Goal: Task Accomplishment & Management: Manage account settings

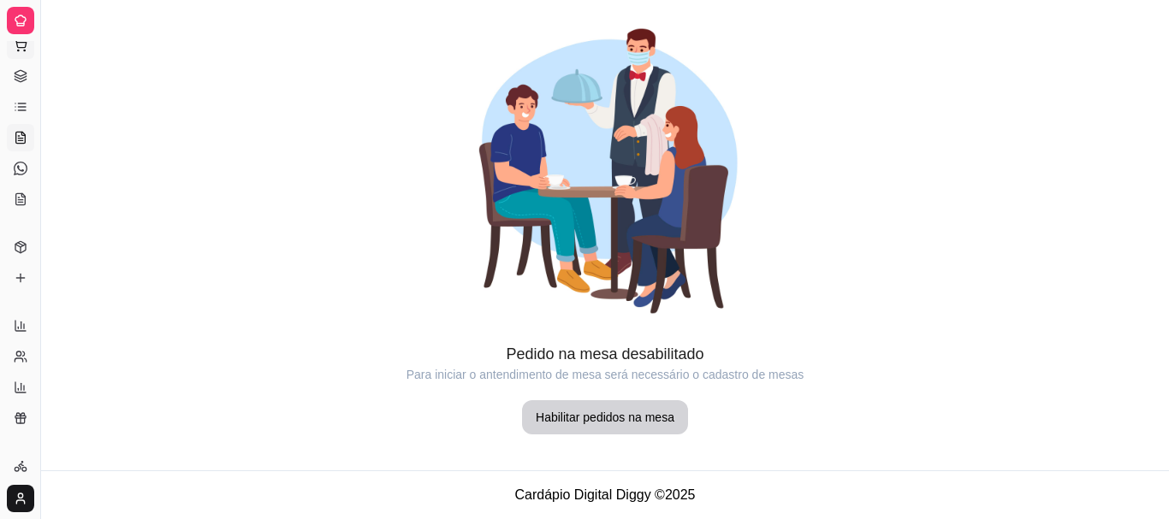
click at [17, 45] on icon at bounding box center [20, 43] width 11 height 8
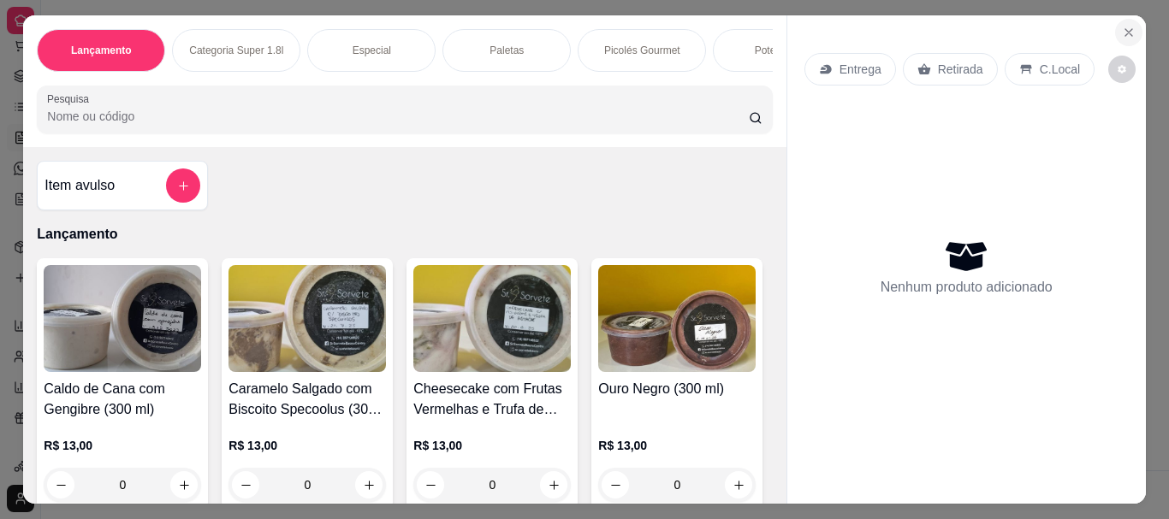
click at [1122, 26] on icon "Close" at bounding box center [1129, 33] width 14 height 14
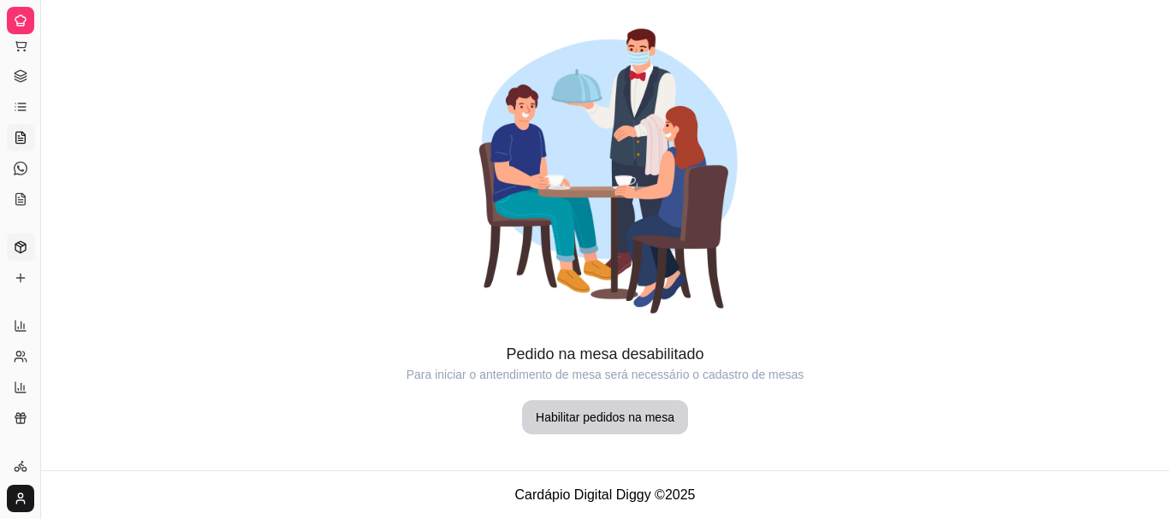
click at [21, 243] on icon at bounding box center [21, 247] width 14 height 14
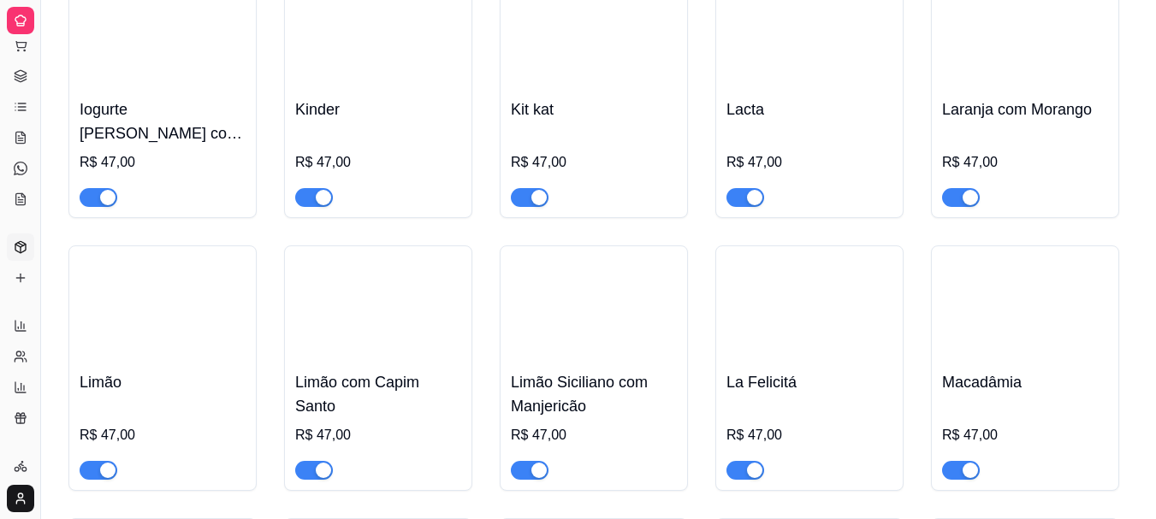
scroll to position [4339, 0]
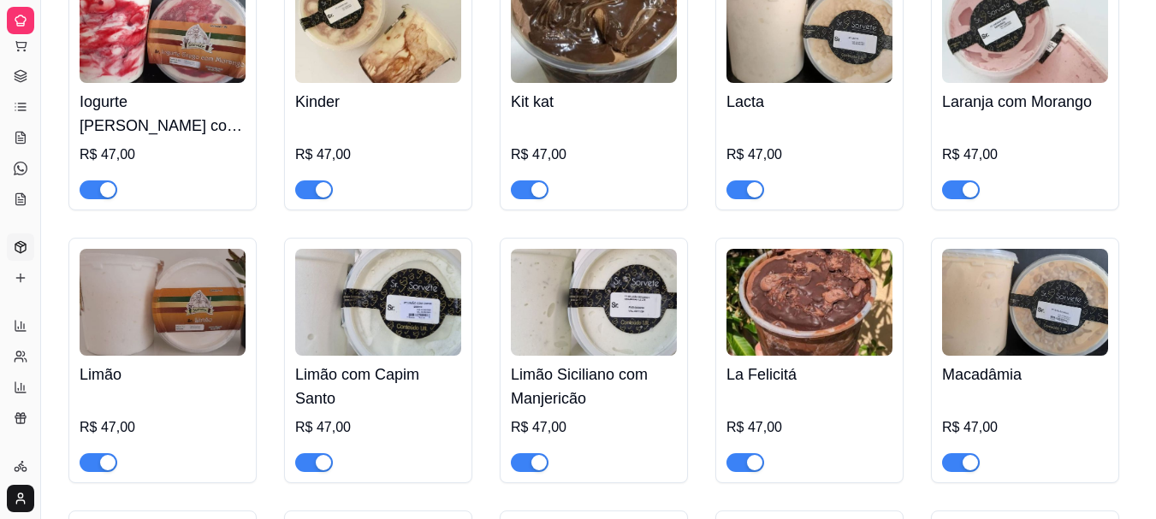
click at [519, 181] on span "button" at bounding box center [530, 190] width 38 height 19
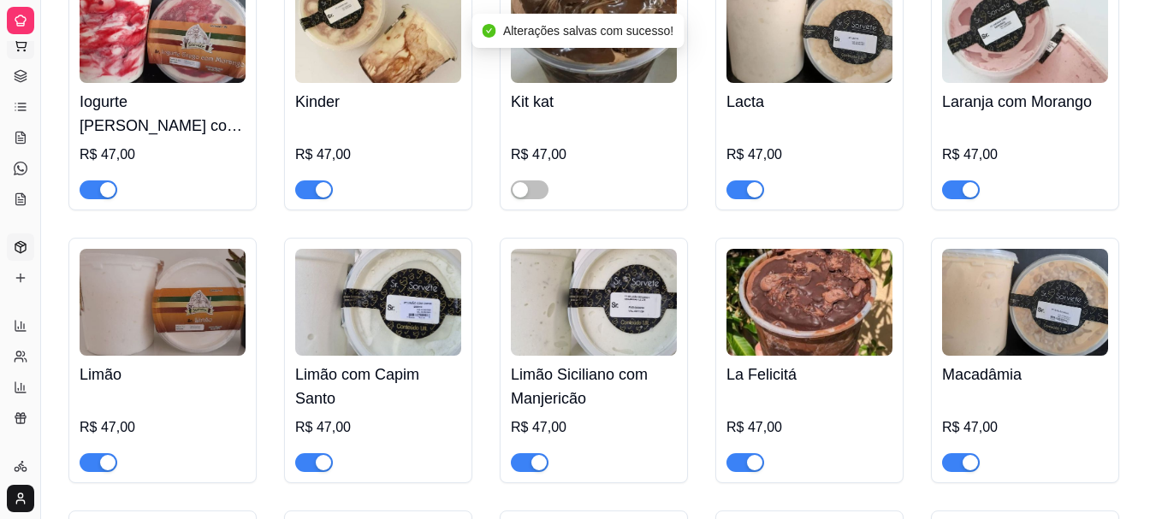
click at [20, 44] on icon at bounding box center [21, 46] width 14 height 14
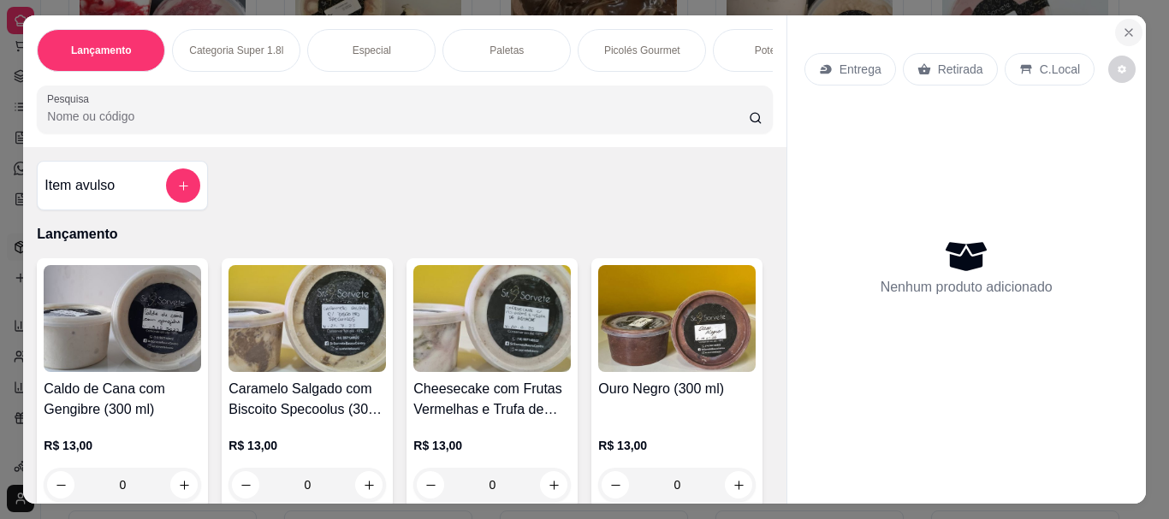
click at [1122, 28] on icon "Close" at bounding box center [1129, 33] width 14 height 14
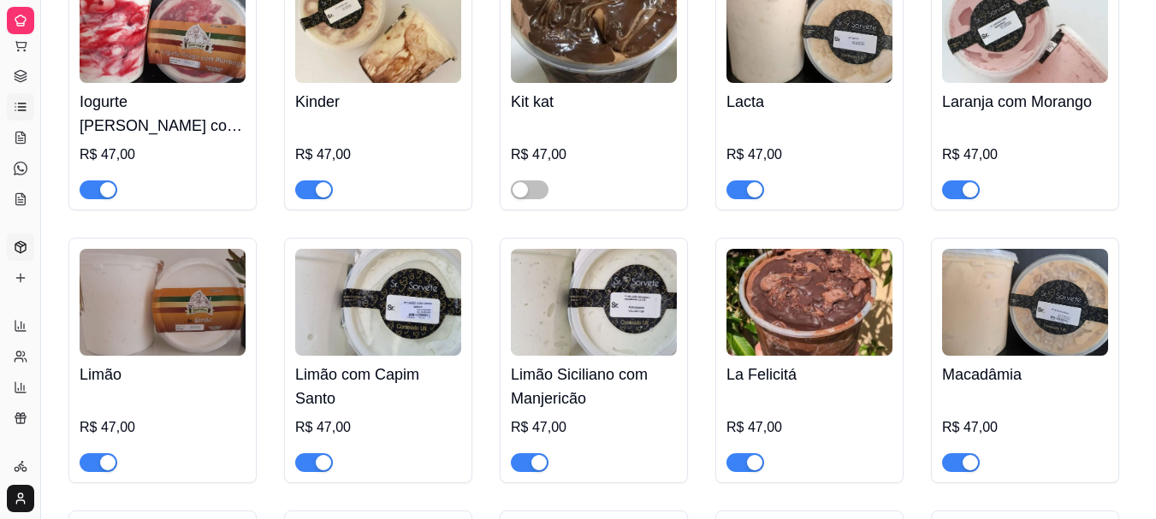
click at [23, 110] on icon at bounding box center [21, 107] width 14 height 14
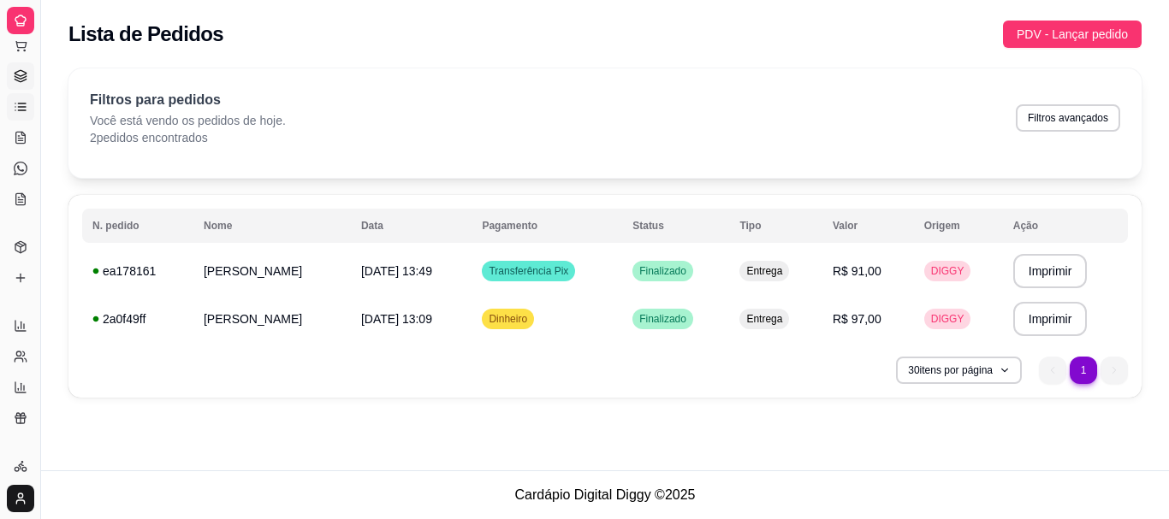
click at [21, 83] on link "Gestor de Pedidos" at bounding box center [20, 75] width 27 height 27
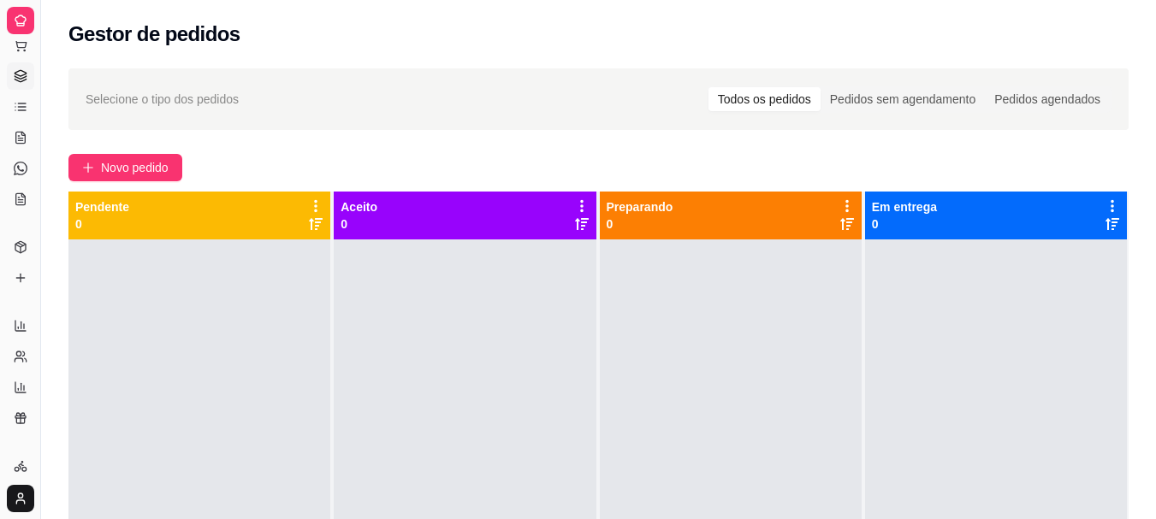
click at [23, 27] on icon at bounding box center [21, 21] width 14 height 14
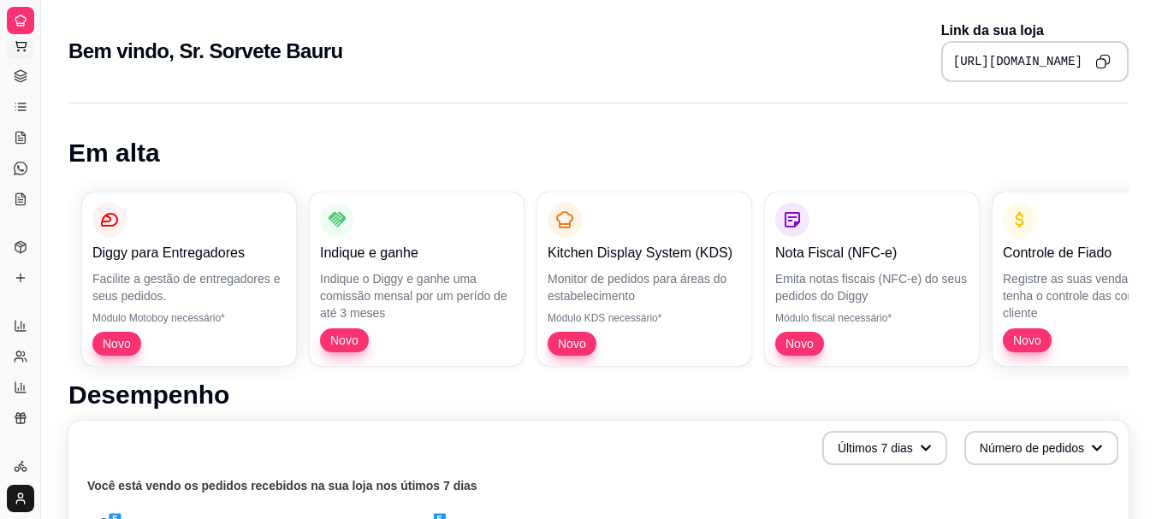
click at [23, 51] on icon at bounding box center [21, 46] width 14 height 14
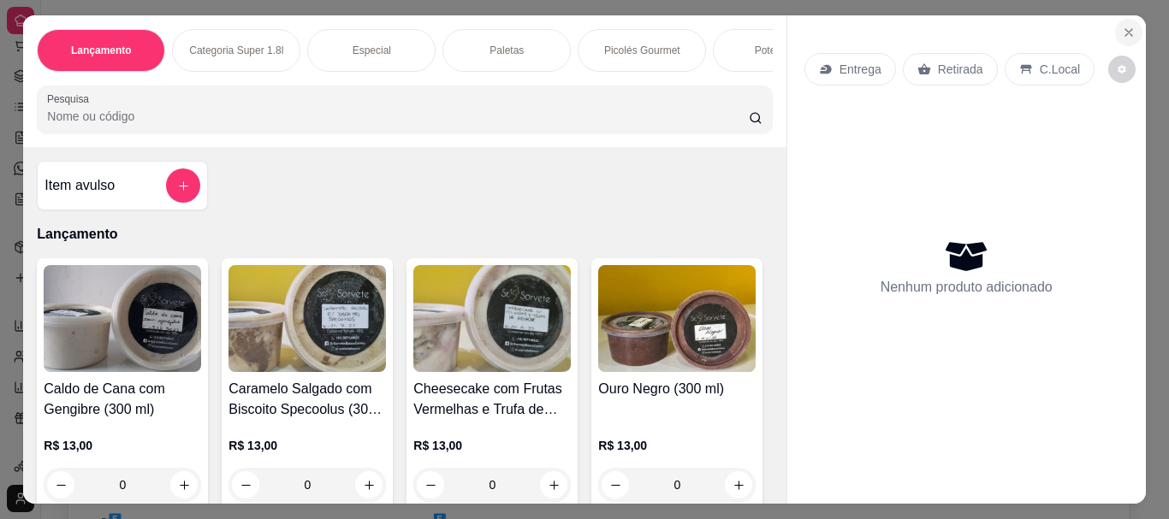
click at [1122, 30] on icon "Close" at bounding box center [1129, 33] width 14 height 14
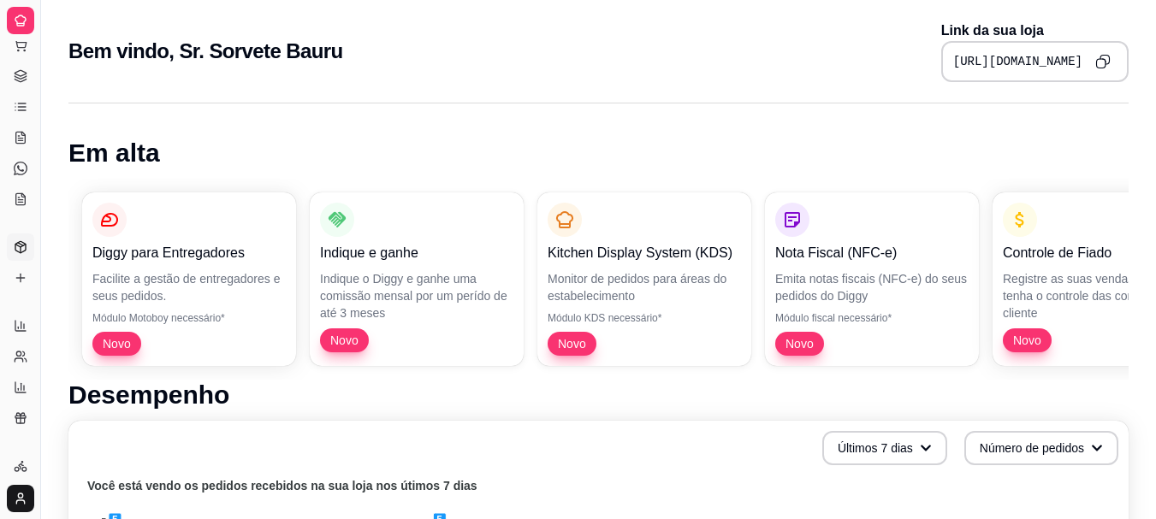
click at [17, 249] on icon at bounding box center [21, 247] width 14 height 14
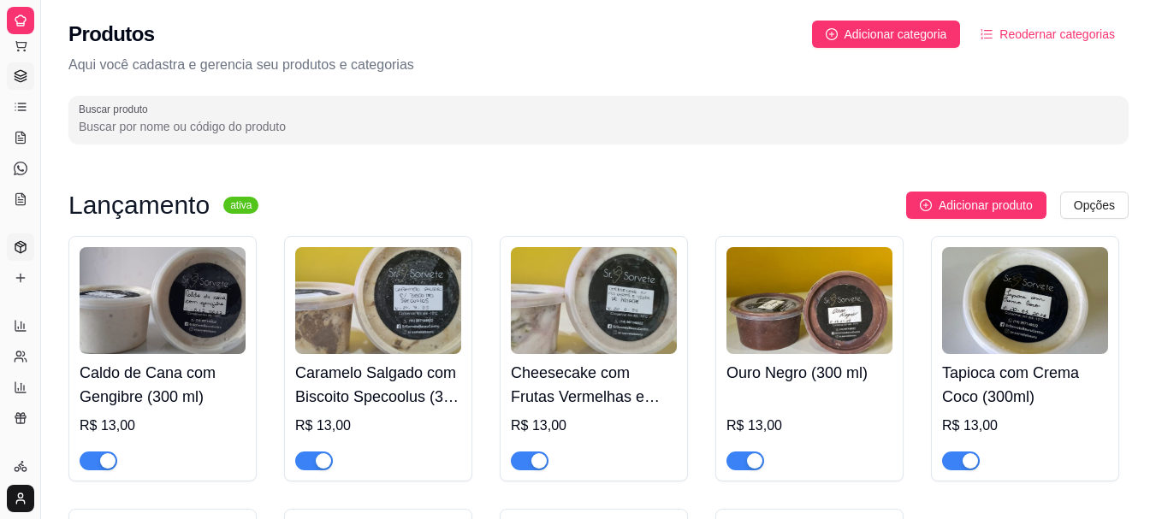
click at [19, 80] on icon at bounding box center [21, 76] width 14 height 14
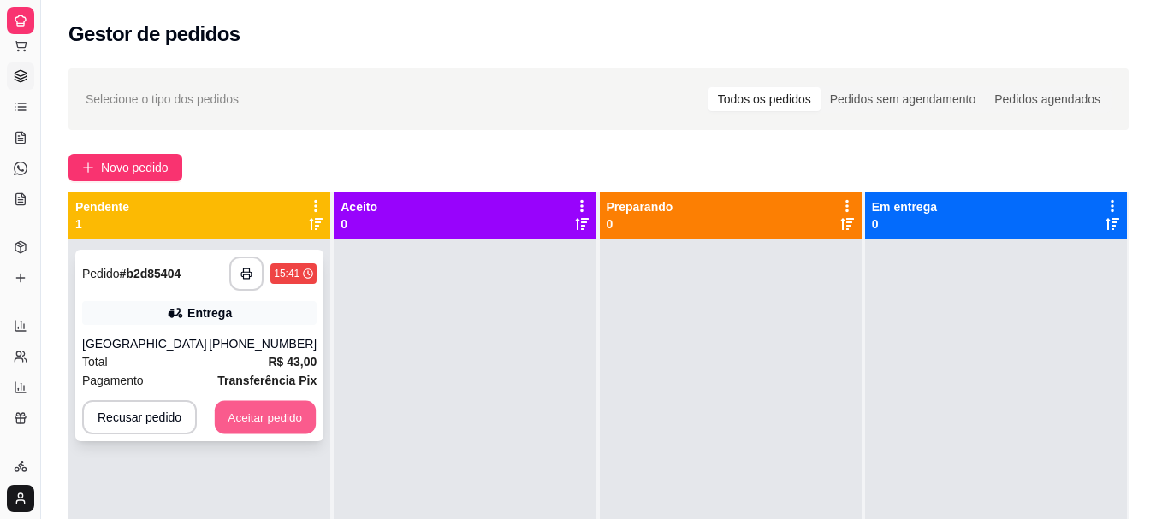
click at [258, 416] on button "Aceitar pedido" at bounding box center [265, 417] width 101 height 33
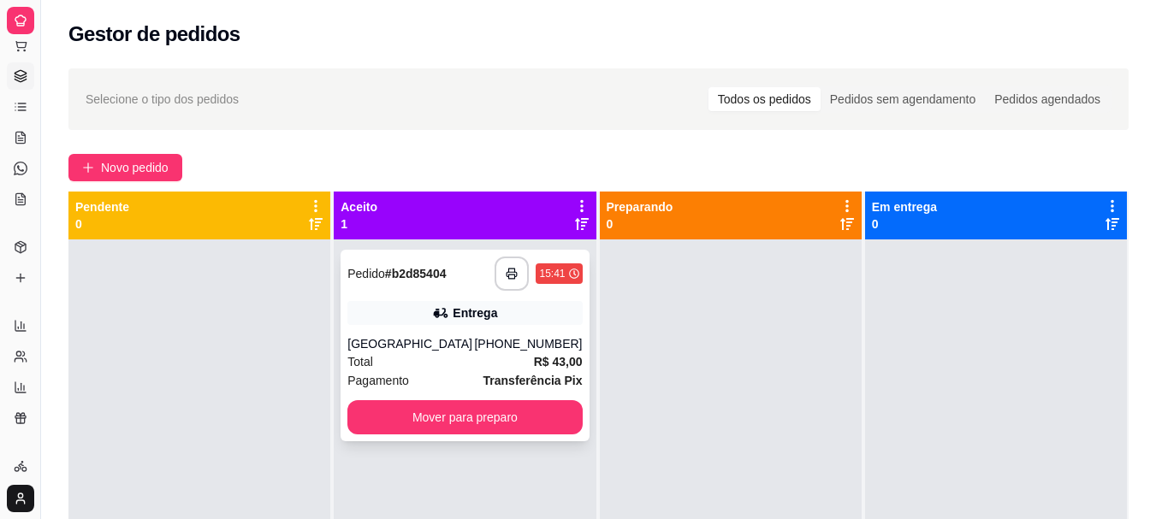
click at [440, 358] on div "Total R$ 43,00" at bounding box center [464, 362] width 234 height 19
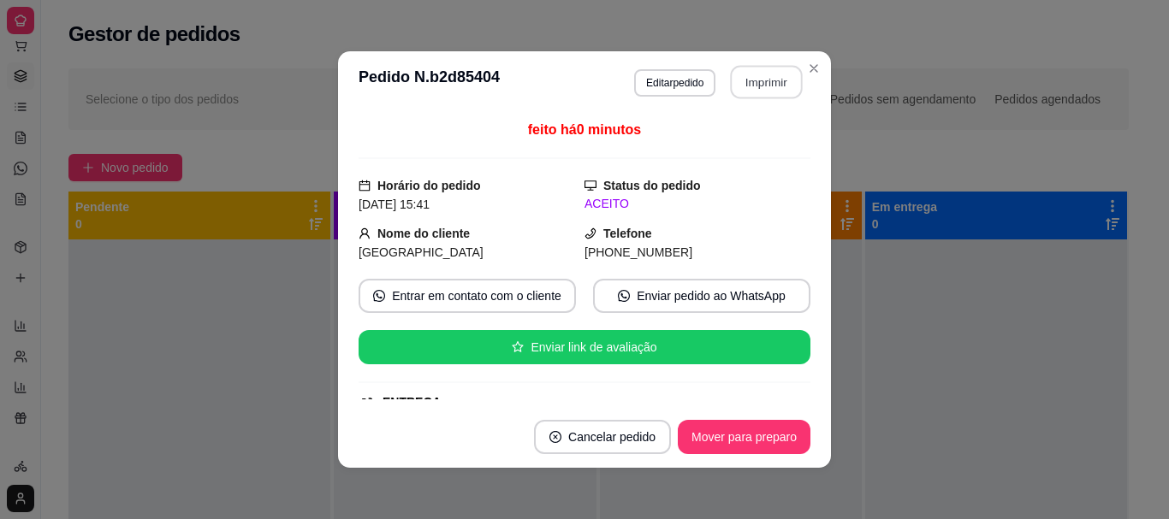
click at [750, 78] on button "Imprimir" at bounding box center [767, 82] width 72 height 33
click at [768, 436] on button "Mover para preparo" at bounding box center [743, 437] width 128 height 33
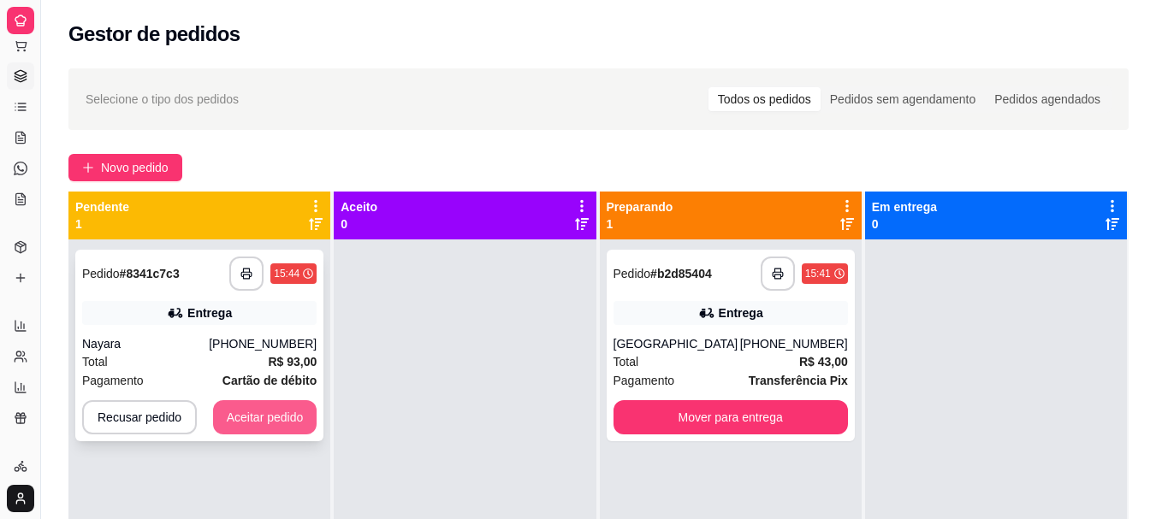
click at [254, 417] on button "Aceitar pedido" at bounding box center [265, 417] width 104 height 34
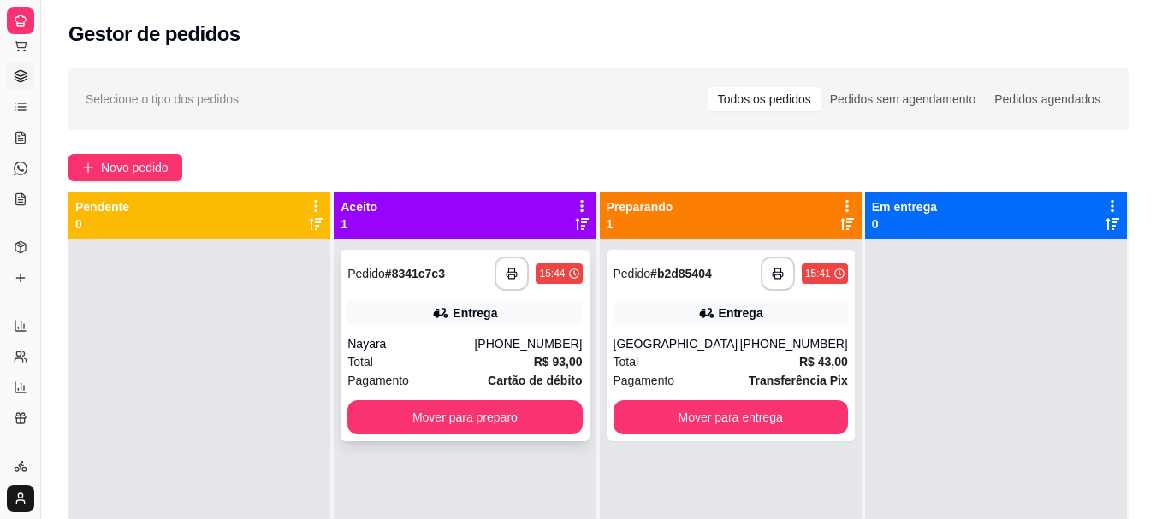
click at [544, 293] on div "**********" at bounding box center [465, 346] width 248 height 192
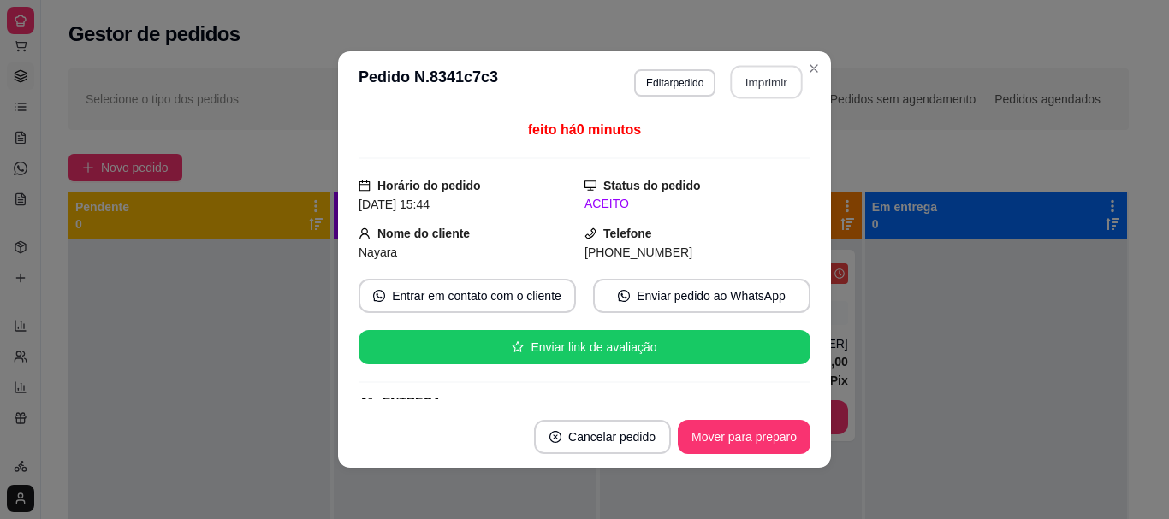
click at [731, 92] on button "Imprimir" at bounding box center [767, 82] width 72 height 33
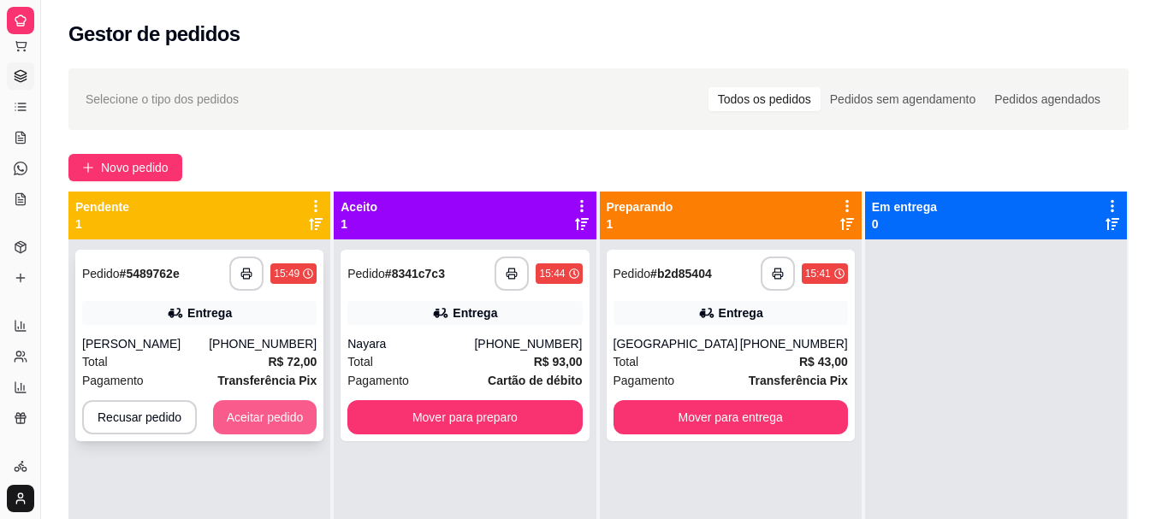
click at [262, 419] on button "Aceitar pedido" at bounding box center [265, 417] width 104 height 34
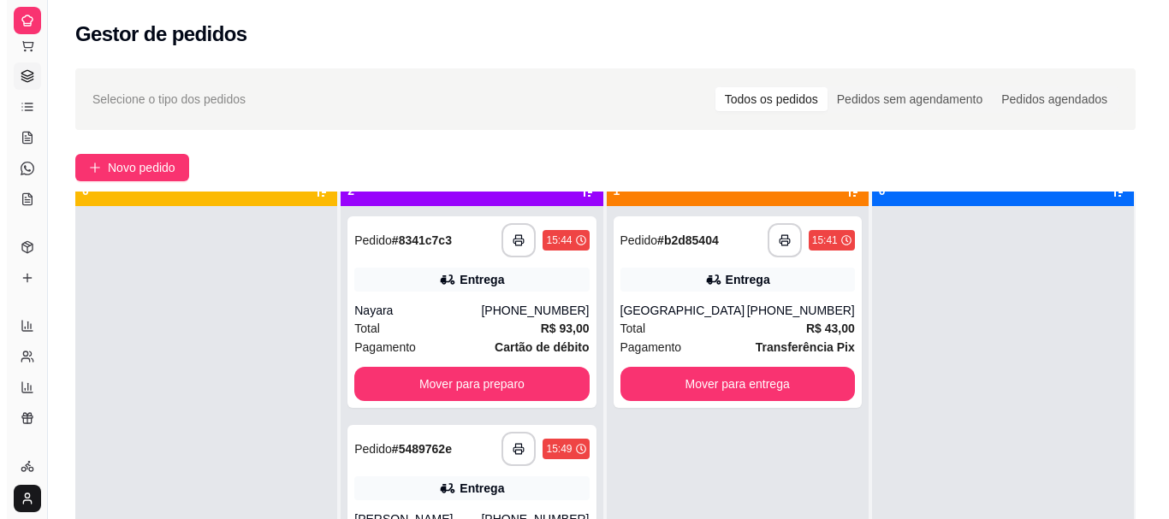
scroll to position [48, 0]
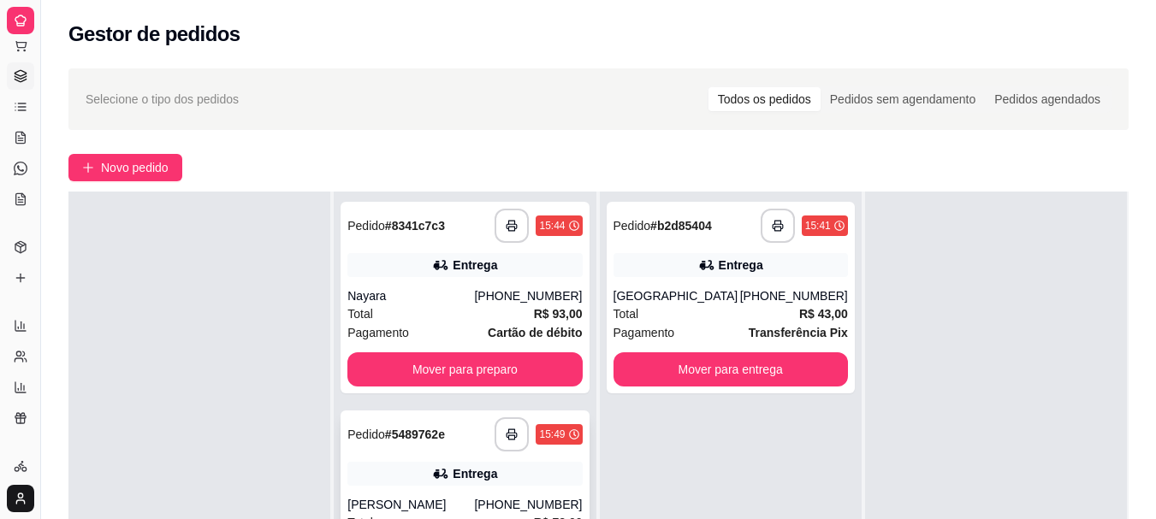
click at [547, 465] on div "Entrega" at bounding box center [464, 474] width 234 height 24
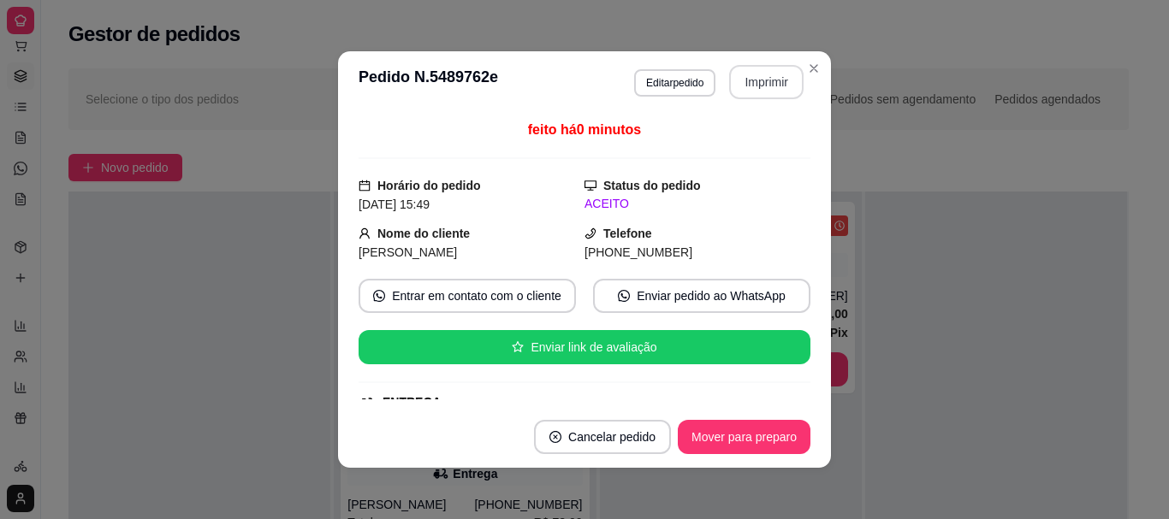
click at [758, 82] on button "Imprimir" at bounding box center [766, 82] width 74 height 34
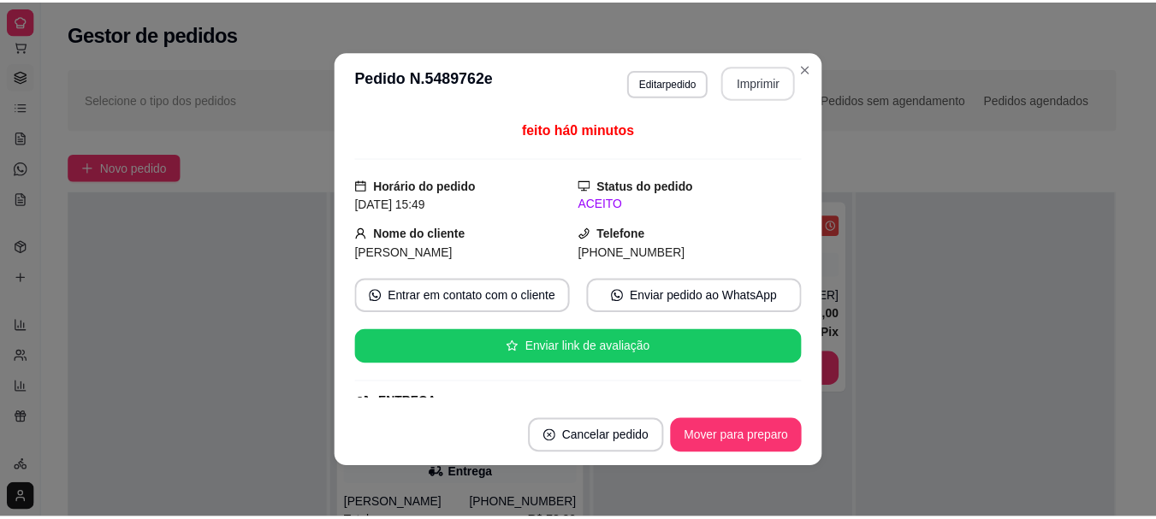
scroll to position [0, 0]
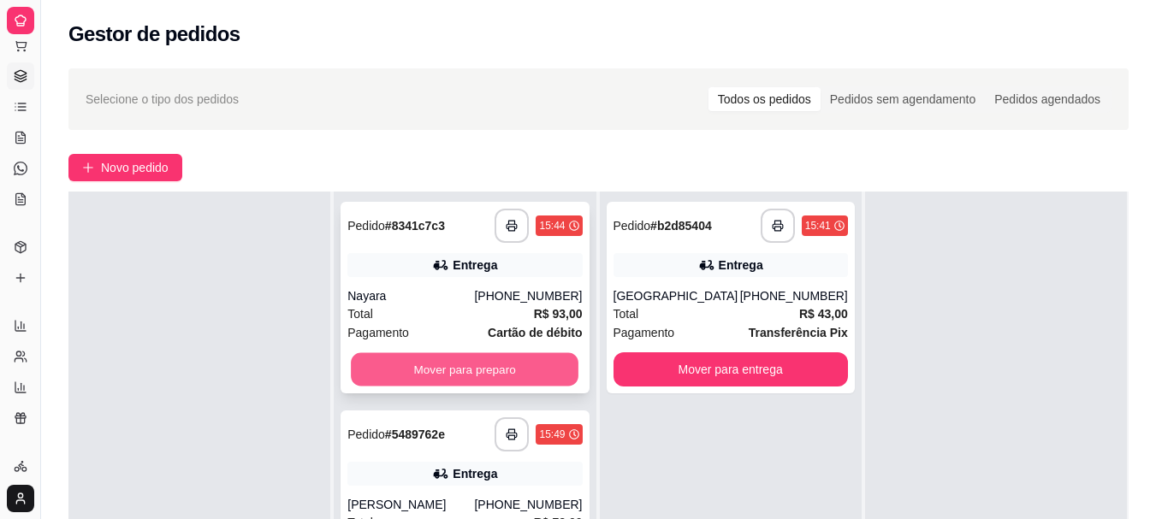
click at [523, 365] on button "Mover para preparo" at bounding box center [465, 369] width 228 height 33
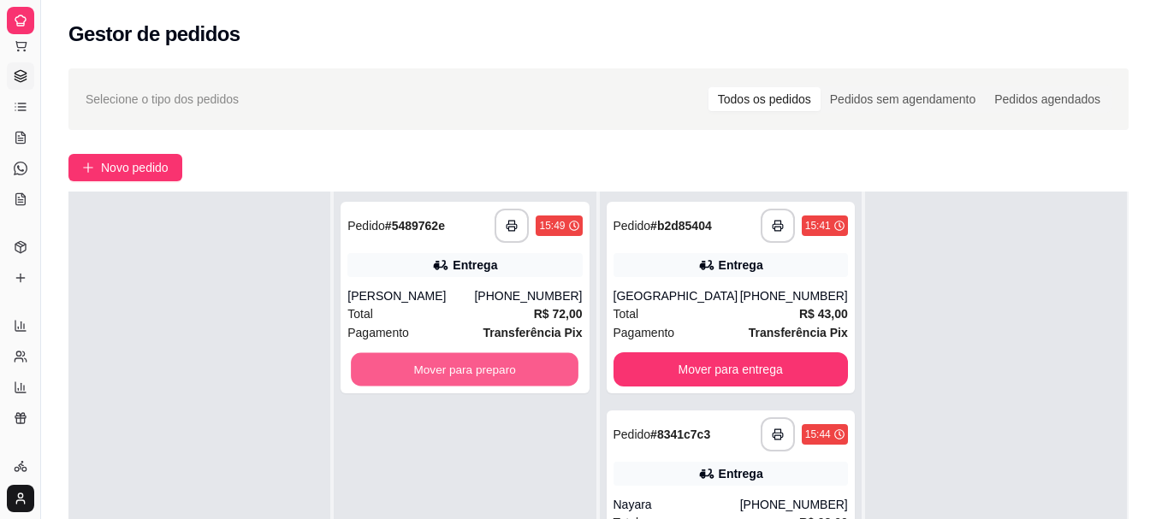
click at [523, 365] on button "Mover para preparo" at bounding box center [465, 369] width 228 height 33
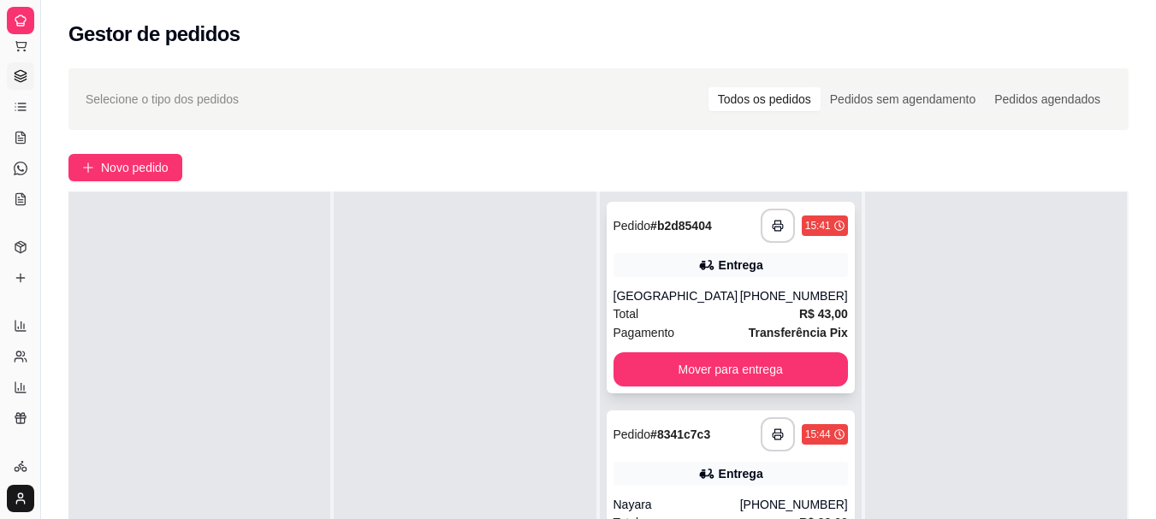
click at [700, 305] on div "Total R$ 43,00" at bounding box center [731, 314] width 234 height 19
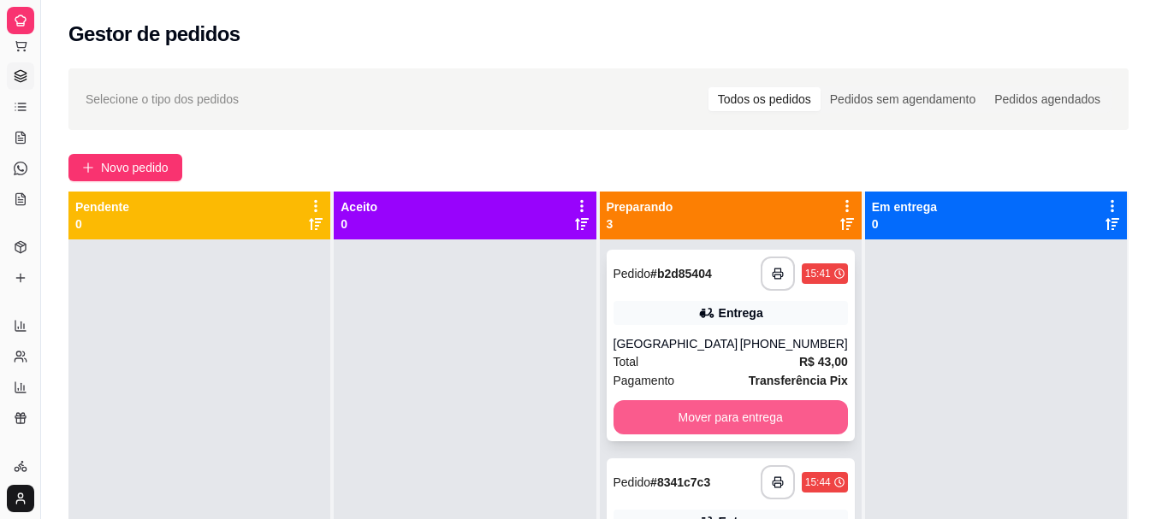
click at [779, 414] on button "Mover para entrega" at bounding box center [731, 417] width 234 height 34
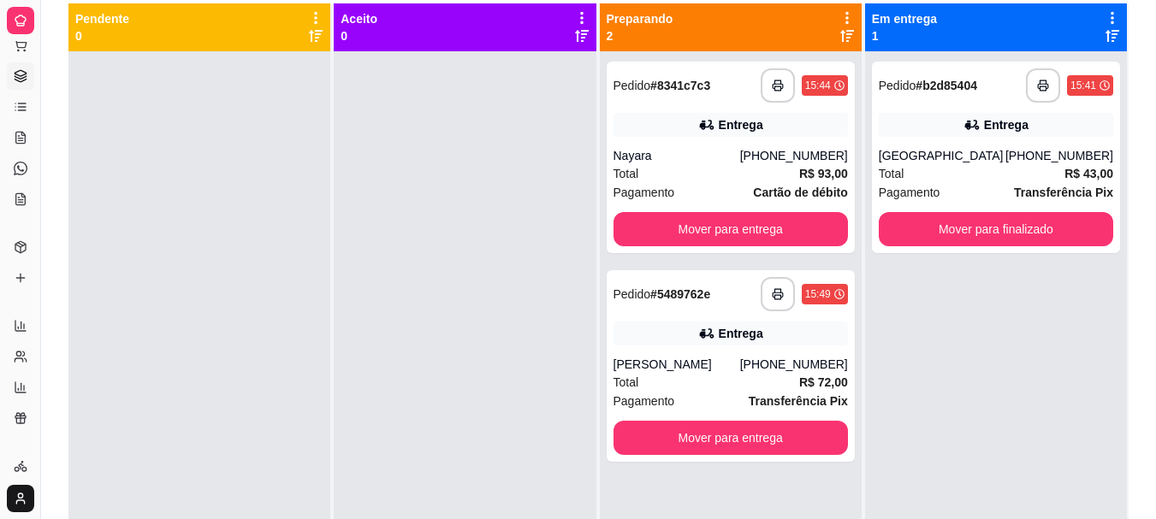
scroll to position [206, 0]
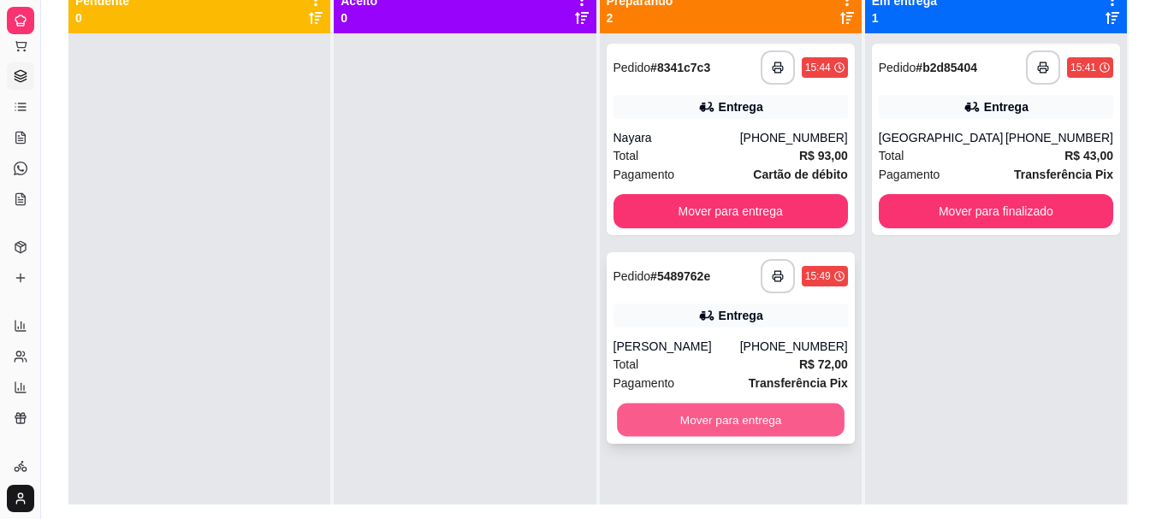
click at [799, 418] on button "Mover para entrega" at bounding box center [731, 420] width 228 height 33
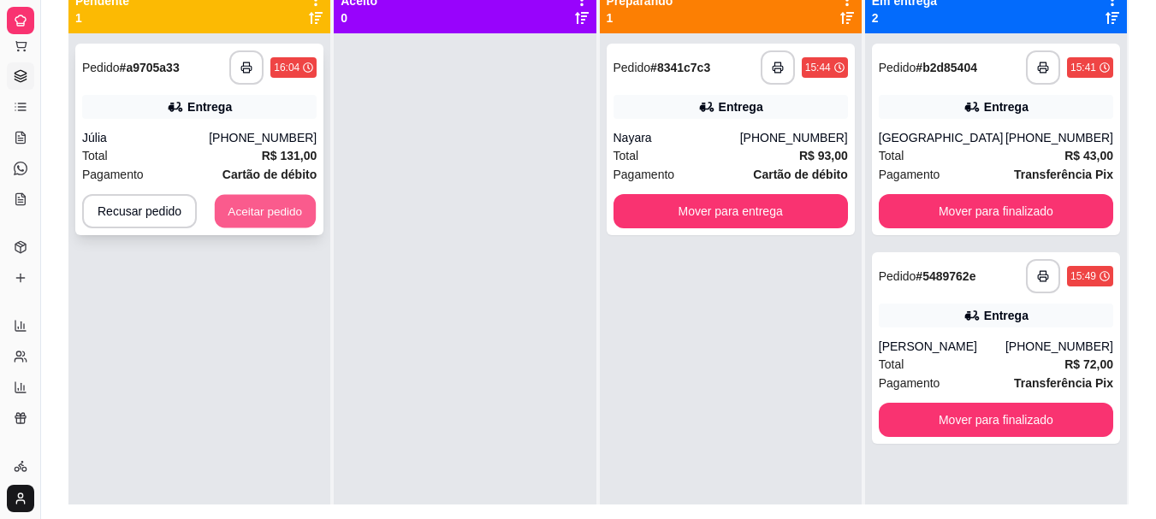
click at [277, 208] on button "Aceitar pedido" at bounding box center [265, 211] width 101 height 33
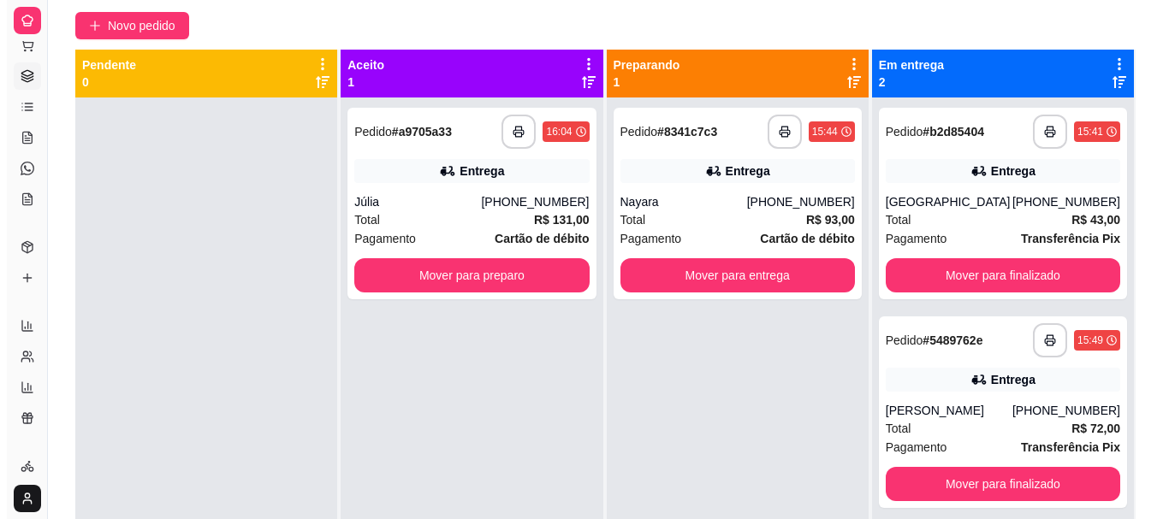
scroll to position [117, 0]
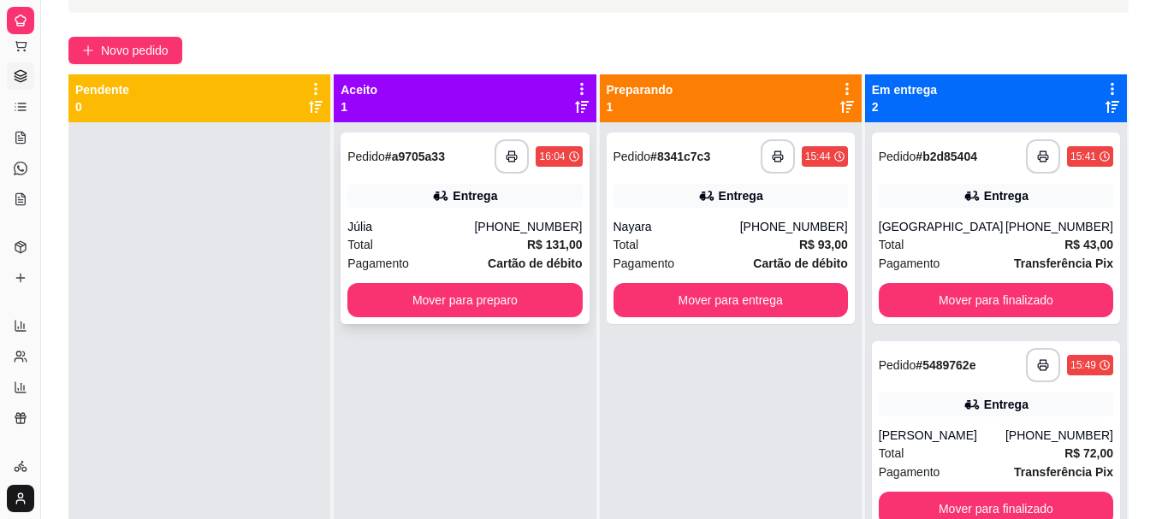
click at [569, 183] on div "**********" at bounding box center [465, 229] width 248 height 192
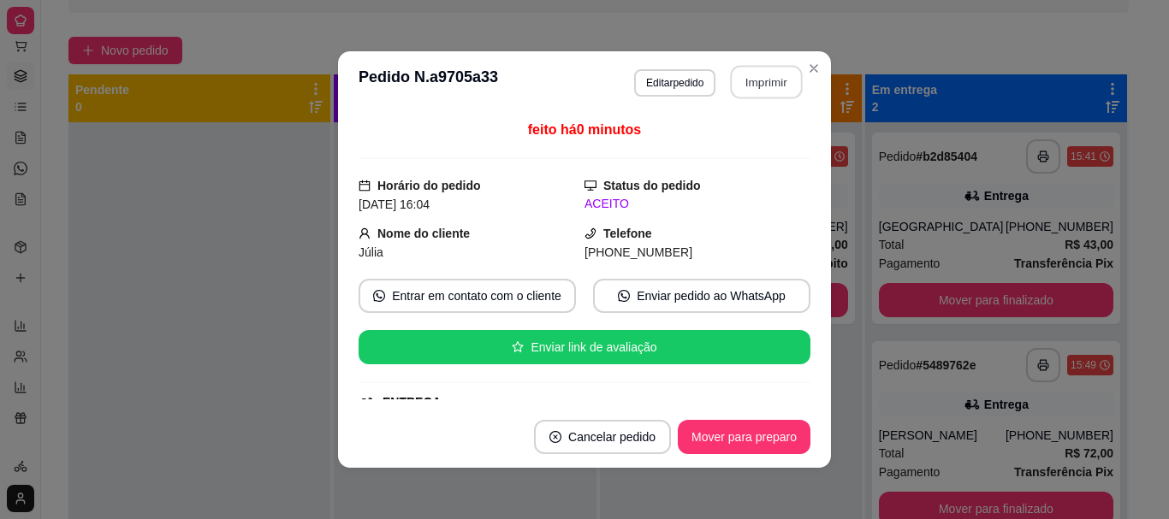
click at [744, 94] on button "Imprimir" at bounding box center [767, 82] width 72 height 33
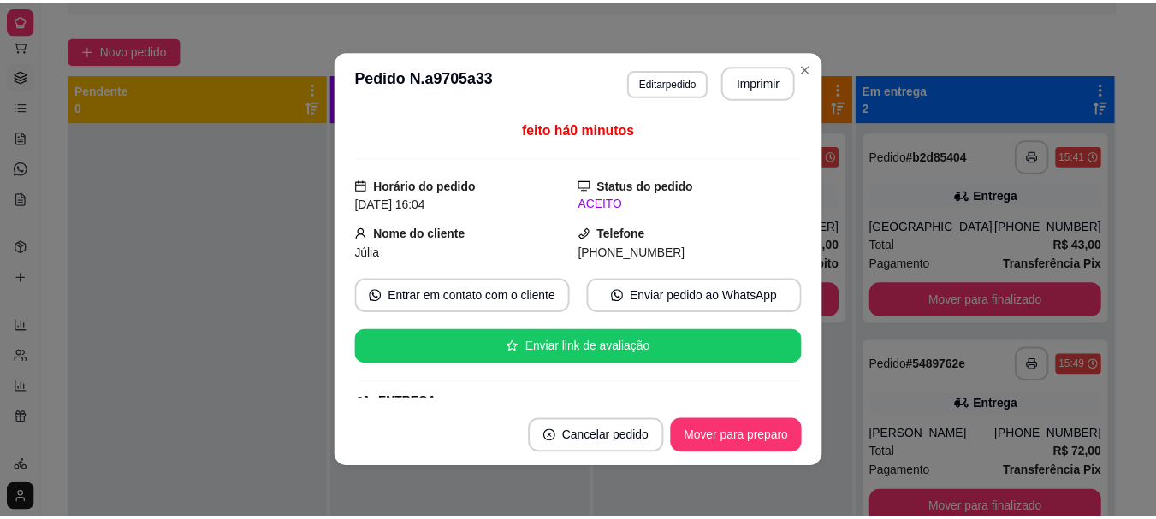
scroll to position [0, 0]
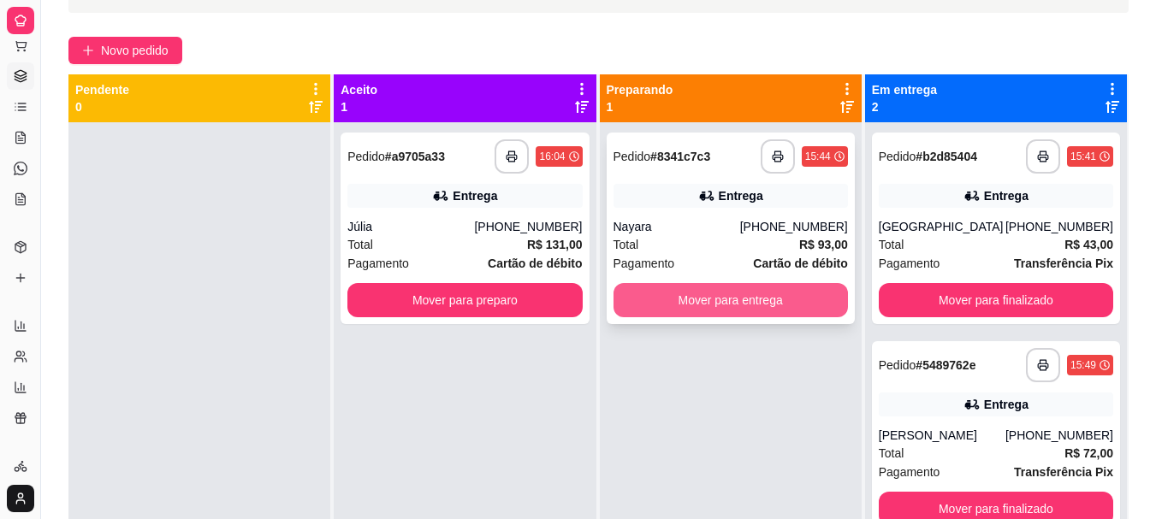
click at [764, 303] on button "Mover para entrega" at bounding box center [731, 300] width 234 height 34
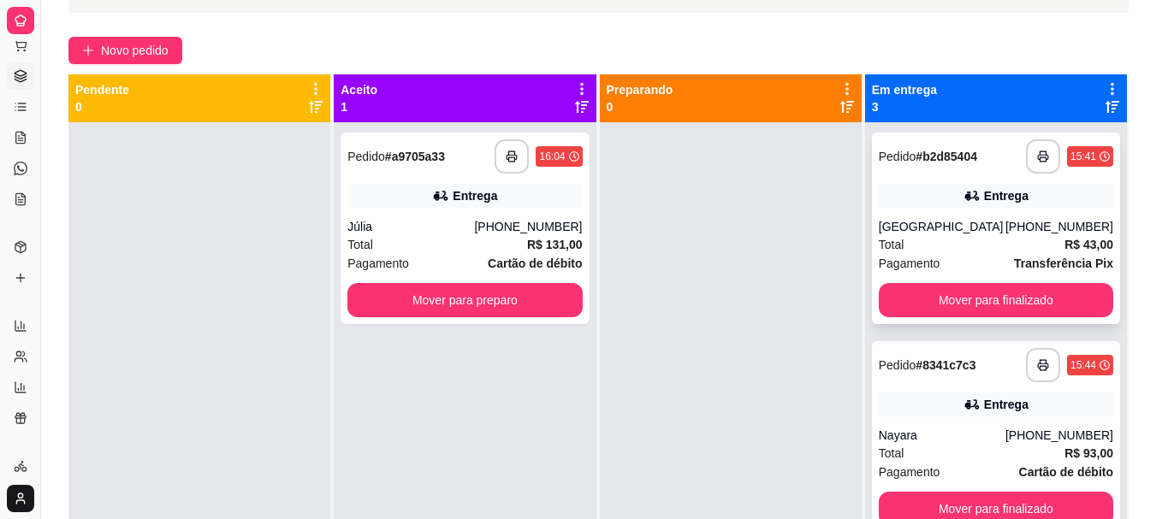
click at [1038, 220] on div "[PHONE_NUMBER]" at bounding box center [1059, 226] width 108 height 17
click at [988, 442] on div "Nayara" at bounding box center [942, 435] width 127 height 17
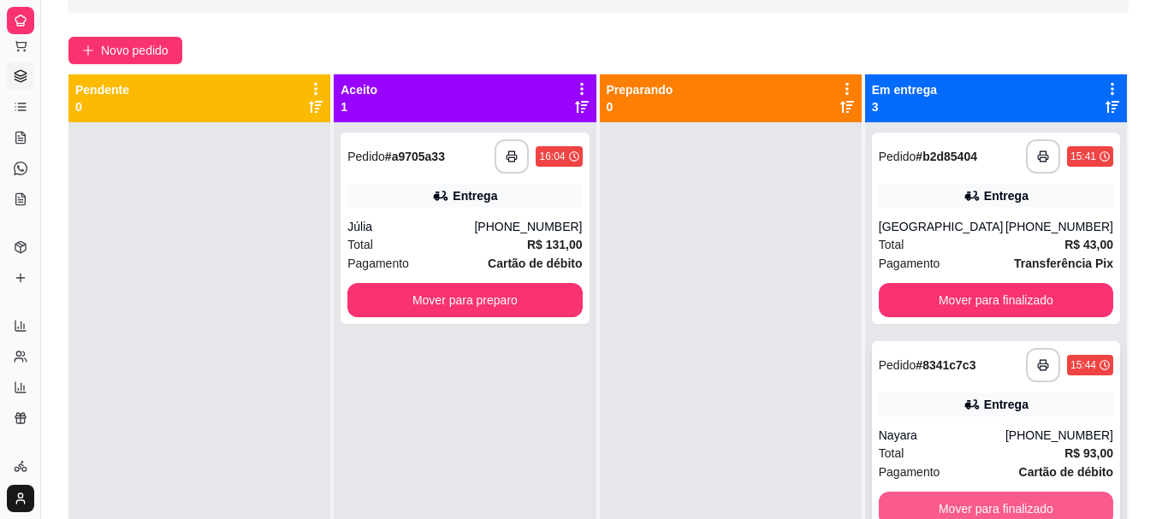
click at [996, 499] on button "Mover para finalizado" at bounding box center [996, 509] width 234 height 34
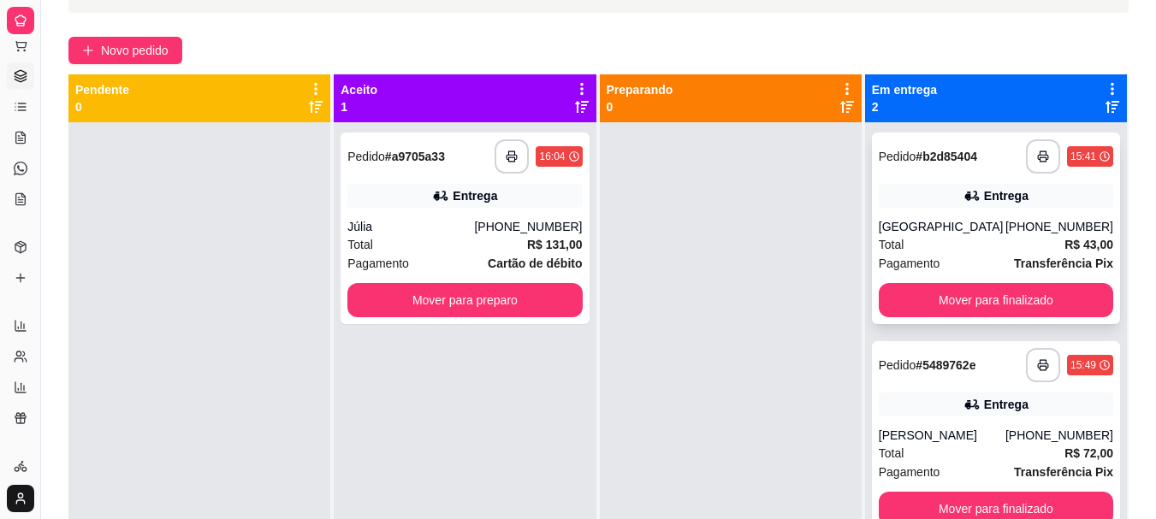
click at [996, 179] on div "**********" at bounding box center [996, 229] width 248 height 192
click at [511, 211] on div "**********" at bounding box center [465, 229] width 248 height 192
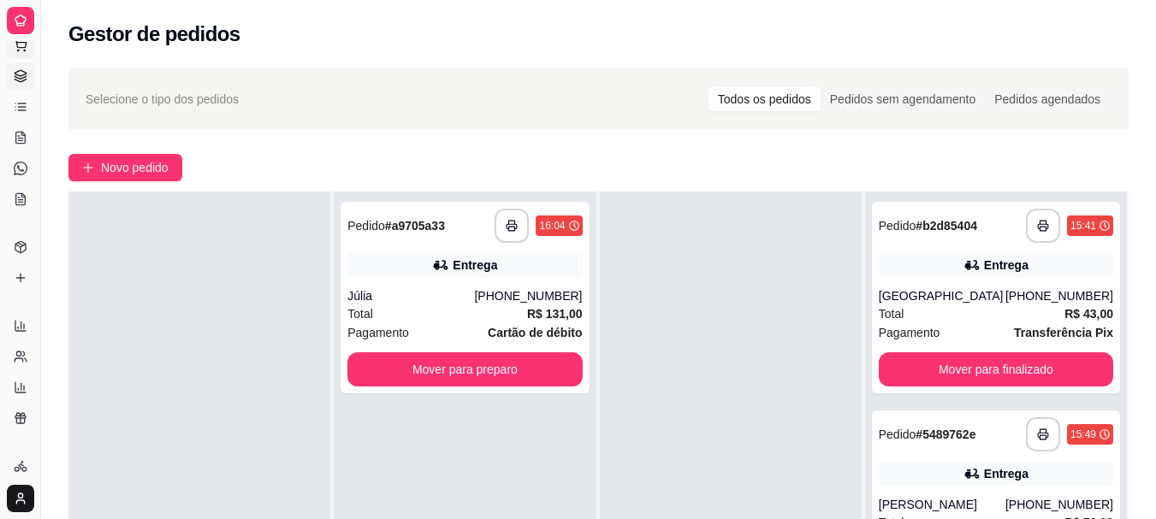
click at [21, 50] on icon at bounding box center [21, 46] width 14 height 14
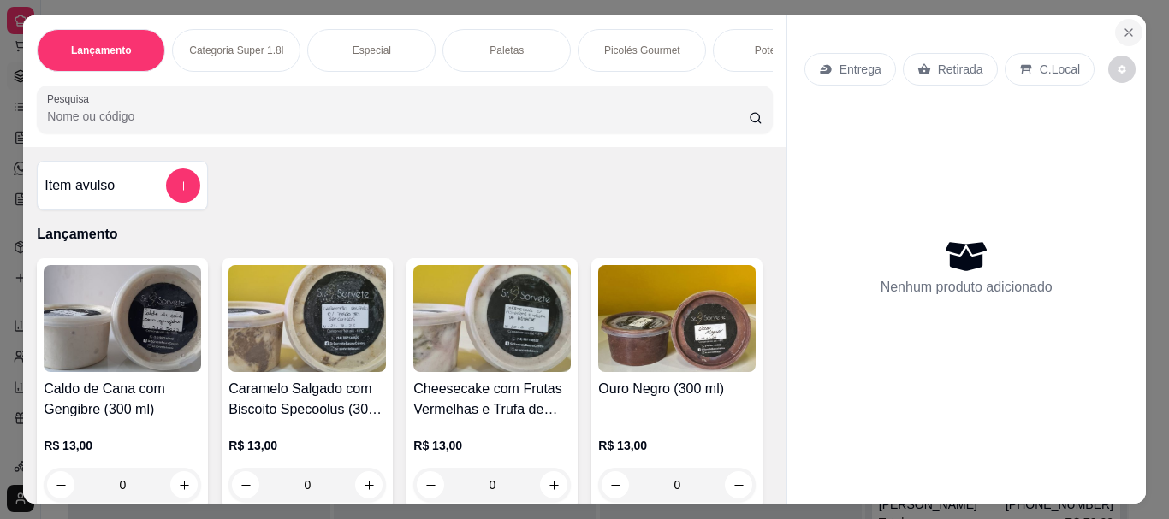
click at [1124, 26] on icon "Close" at bounding box center [1129, 33] width 14 height 14
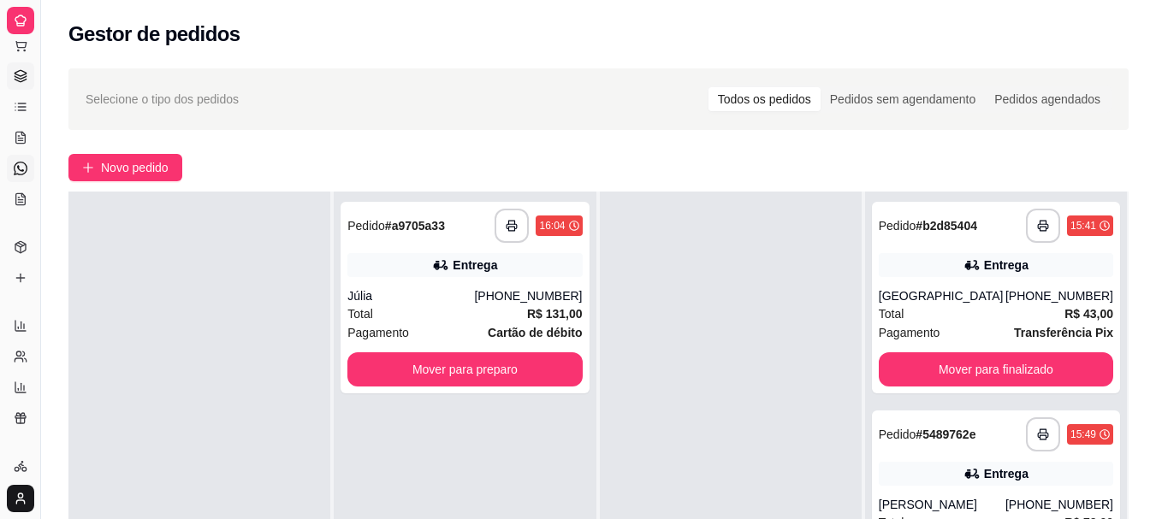
click at [26, 169] on icon at bounding box center [21, 169] width 14 height 14
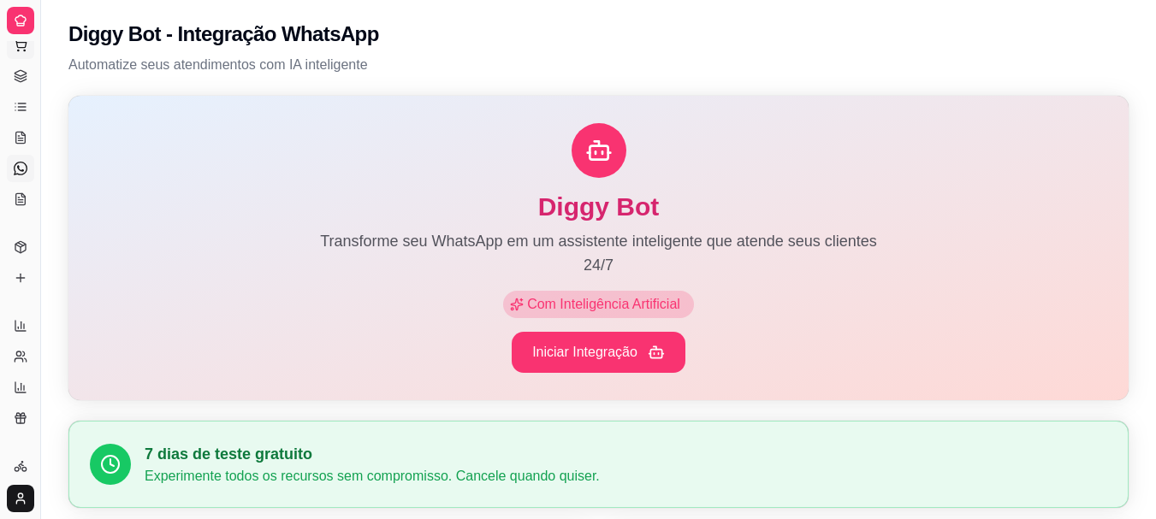
click at [24, 47] on icon at bounding box center [20, 43] width 11 height 8
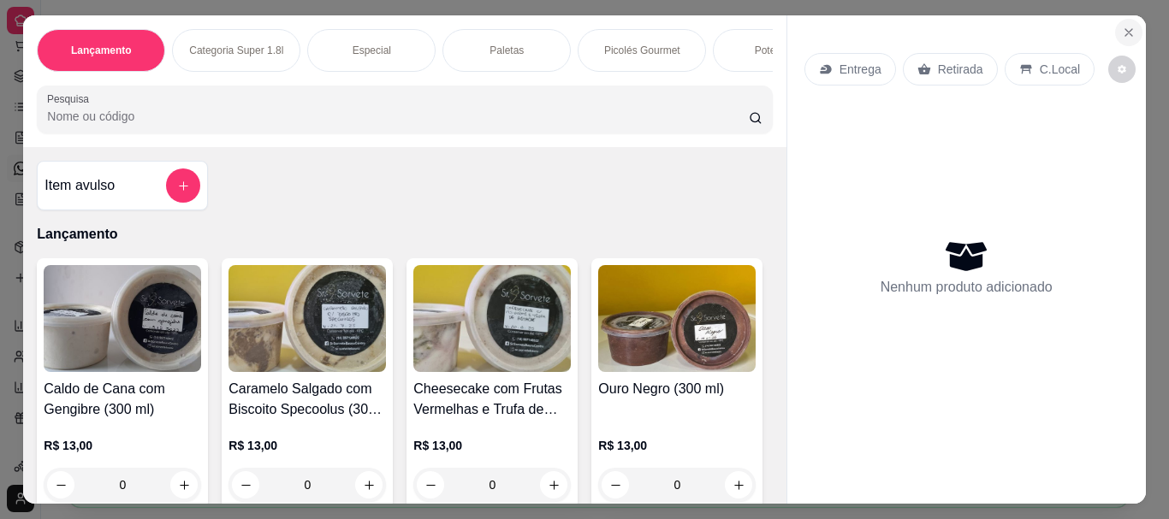
click at [1127, 26] on icon "Close" at bounding box center [1129, 33] width 14 height 14
